Goal: Task Accomplishment & Management: Use online tool/utility

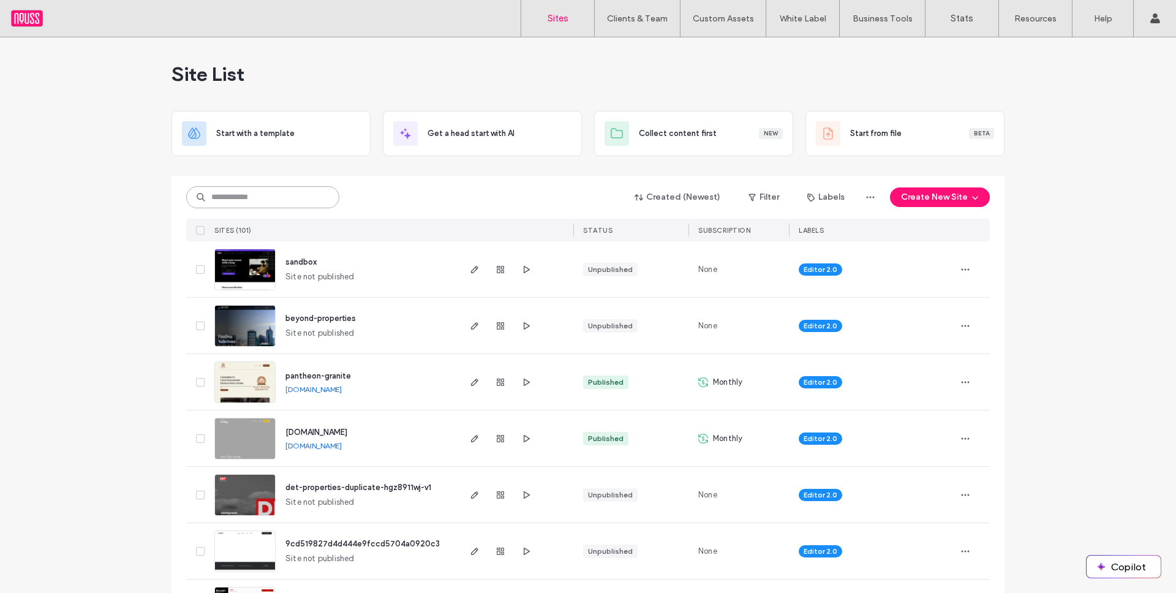
click at [295, 198] on input at bounding box center [262, 197] width 153 height 22
type input "***"
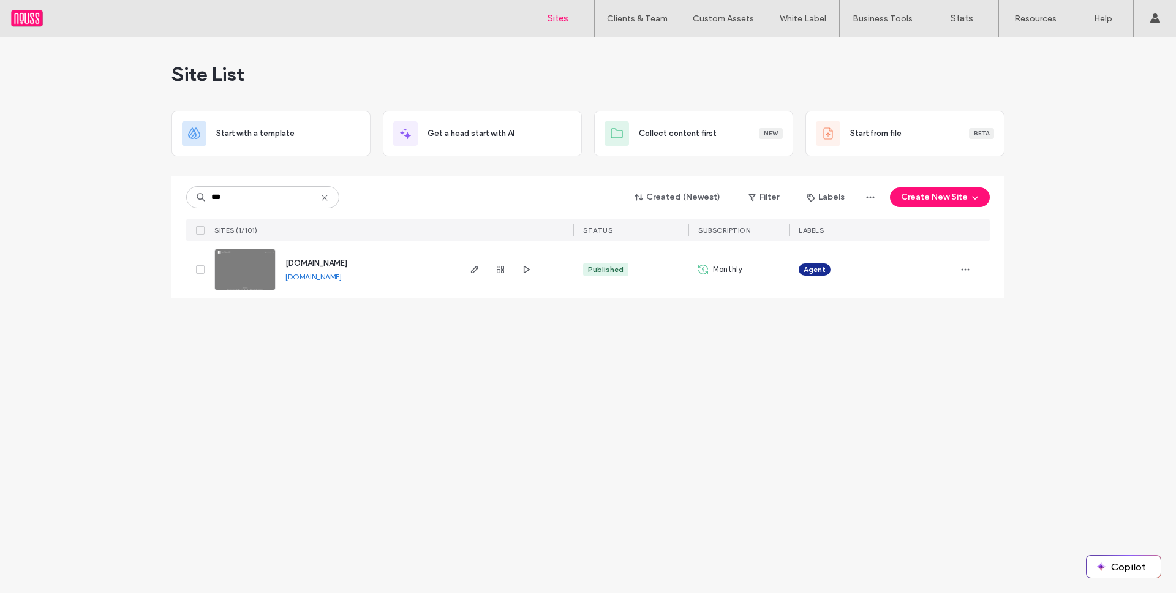
click at [339, 259] on span "[DOMAIN_NAME]" at bounding box center [316, 262] width 62 height 9
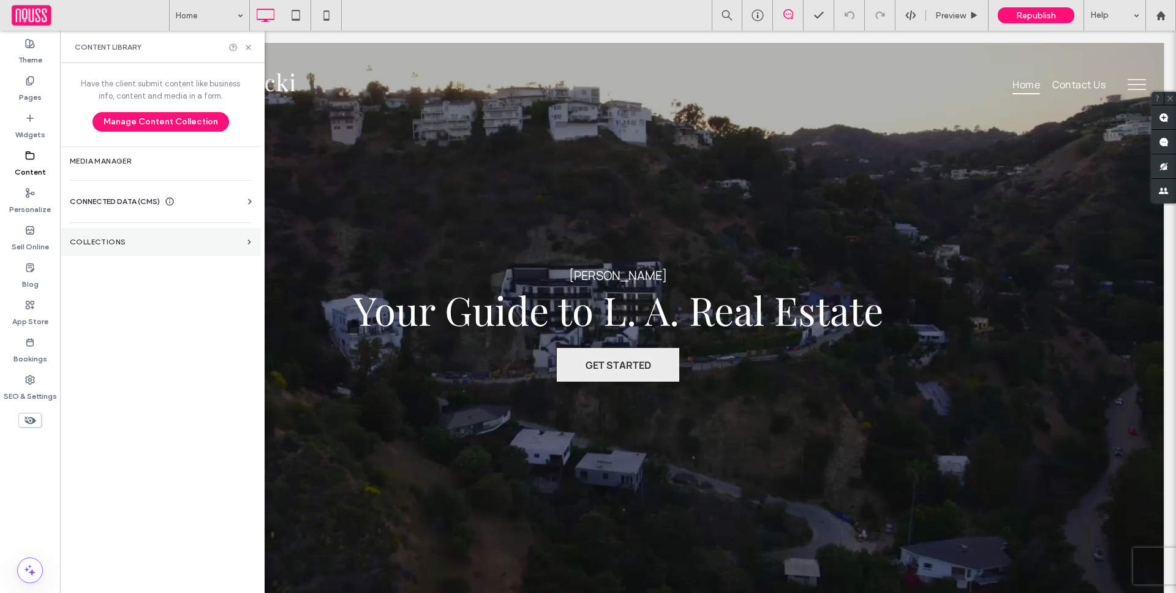
click at [194, 239] on label "Collections" at bounding box center [156, 242] width 173 height 9
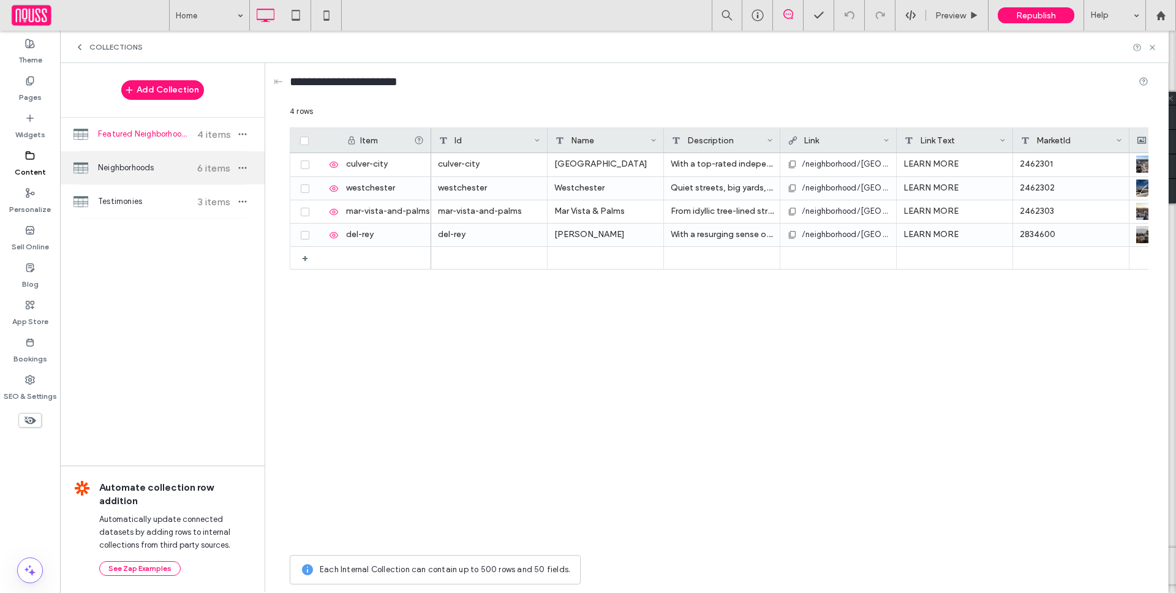
click at [193, 174] on div "Neighborhoods 6 items" at bounding box center [162, 167] width 205 height 33
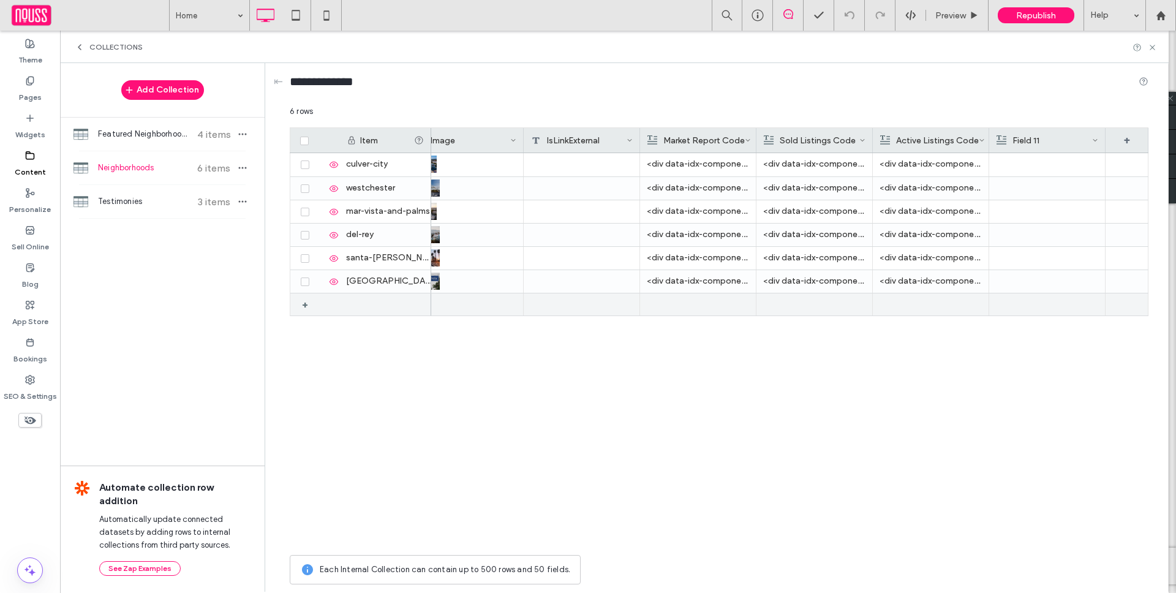
scroll to position [0, 168]
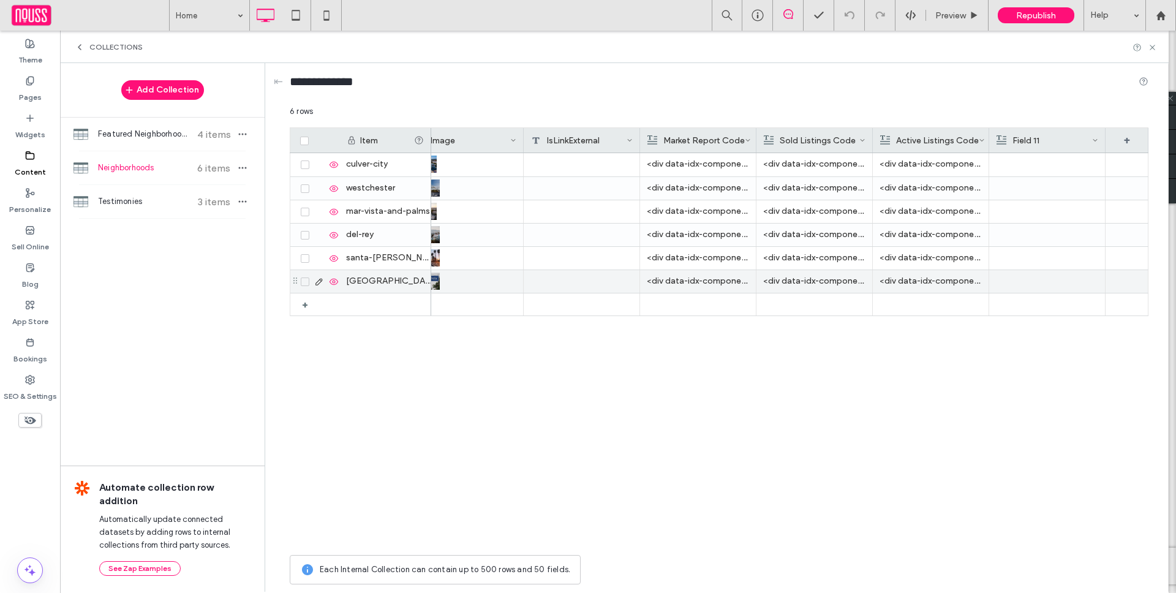
click at [725, 272] on p "<div data-idx-component="IDXComponent" data-idx-props="base64:eyJzaWQiOiJpZHhjb…" at bounding box center [698, 281] width 102 height 22
click at [742, 279] on span "**********" at bounding box center [757, 280] width 230 height 25
click at [826, 350] on div "<div data-idx-component="IDXComponent" data-idx-props="base64:eyJzaWQiOiJpZHhjb…" at bounding box center [789, 351] width 717 height 396
click at [1036, 17] on span "Republish" at bounding box center [1036, 15] width 40 height 10
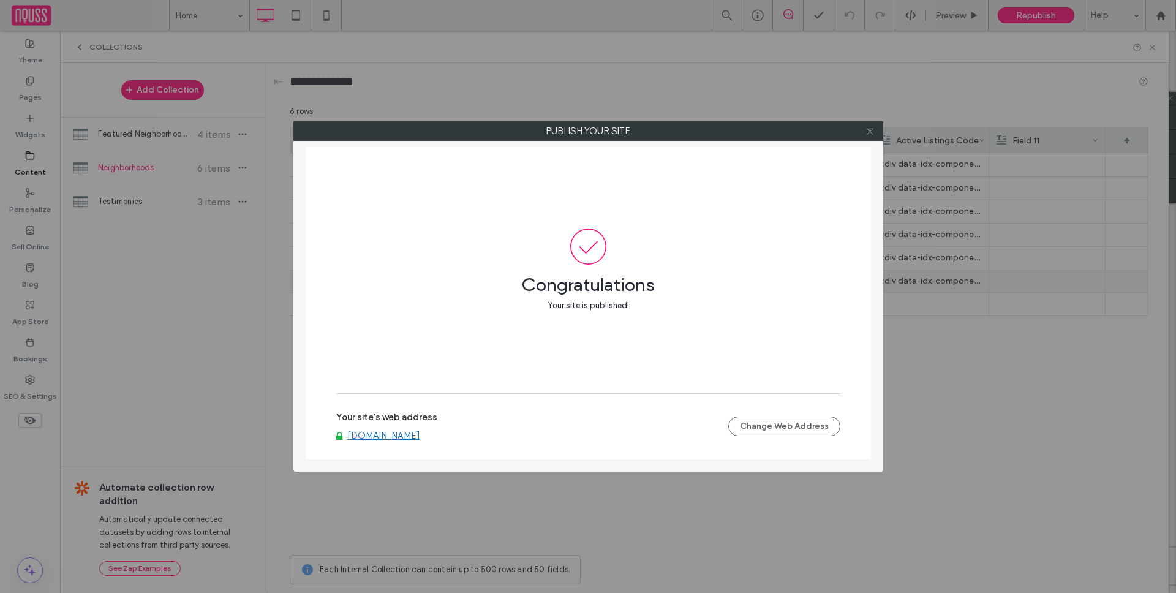
click at [869, 128] on icon at bounding box center [869, 131] width 9 height 9
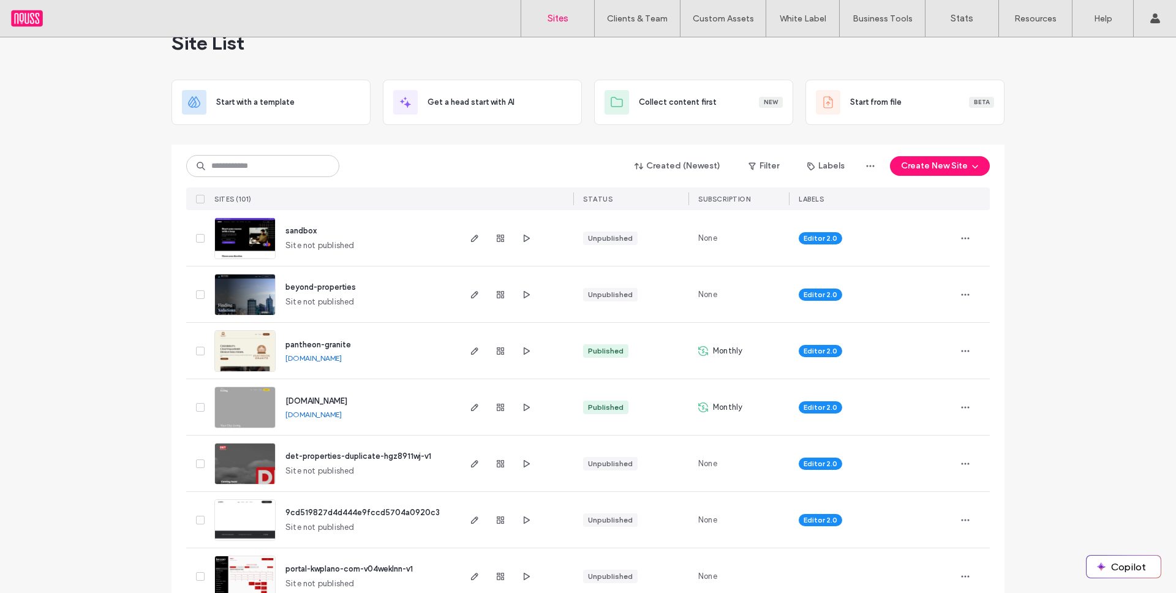
scroll to position [35, 0]
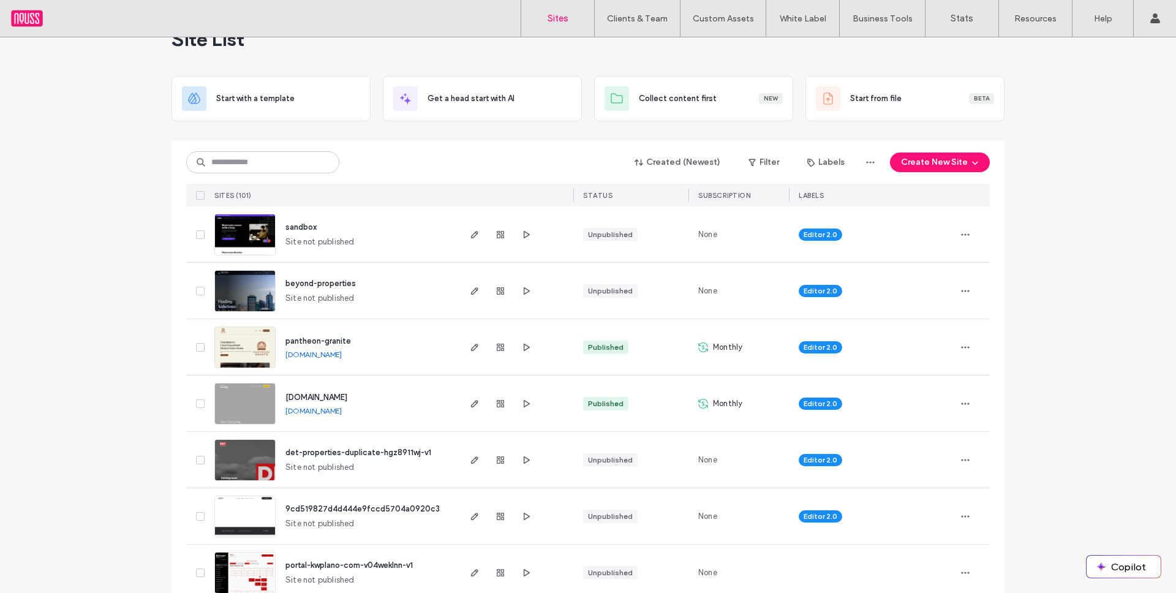
click at [342, 358] on link "[DOMAIN_NAME]" at bounding box center [313, 354] width 56 height 9
